Goal: Navigation & Orientation: Find specific page/section

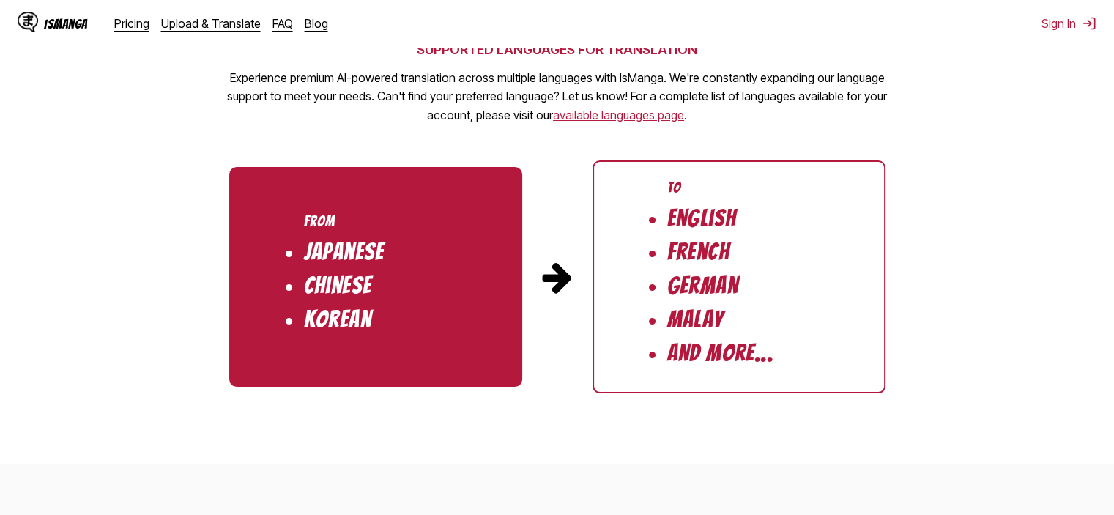
scroll to position [2581, 0]
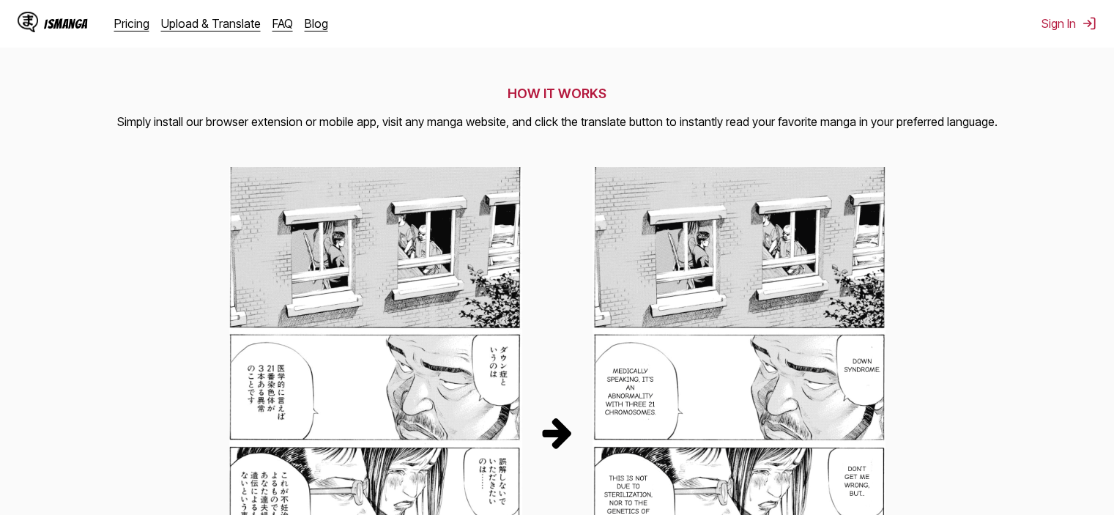
scroll to position [0, 0]
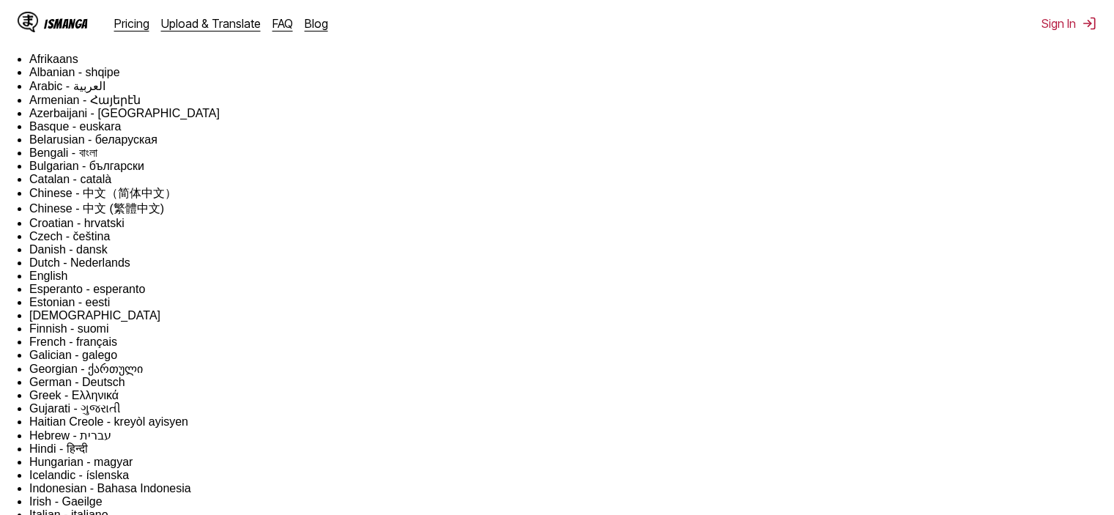
drag, startPoint x: 303, startPoint y: 395, endPoint x: 71, endPoint y: 64, distance: 404.3
click at [279, 20] on link "FAQ" at bounding box center [282, 23] width 21 height 15
click at [294, 29] on div "Pricing Upload & Translate FAQ Blog" at bounding box center [227, 23] width 226 height 15
click at [305, 30] on link "Blog" at bounding box center [316, 23] width 23 height 15
click at [313, 23] on link "Blog" at bounding box center [316, 23] width 23 height 15
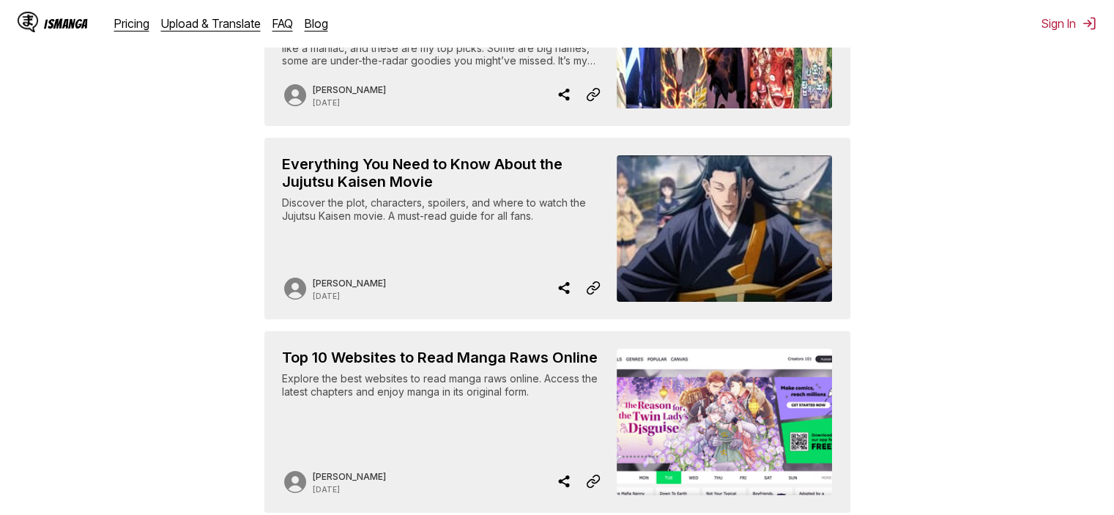
scroll to position [1381, 0]
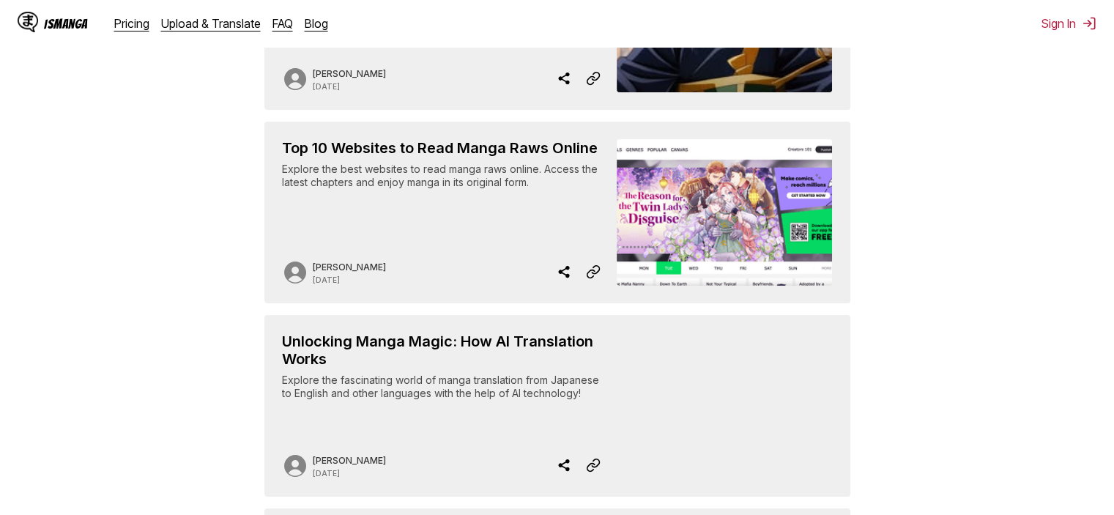
drag, startPoint x: 962, startPoint y: 239, endPoint x: 922, endPoint y: 399, distance: 164.5
